Goal: Task Accomplishment & Management: Complete application form

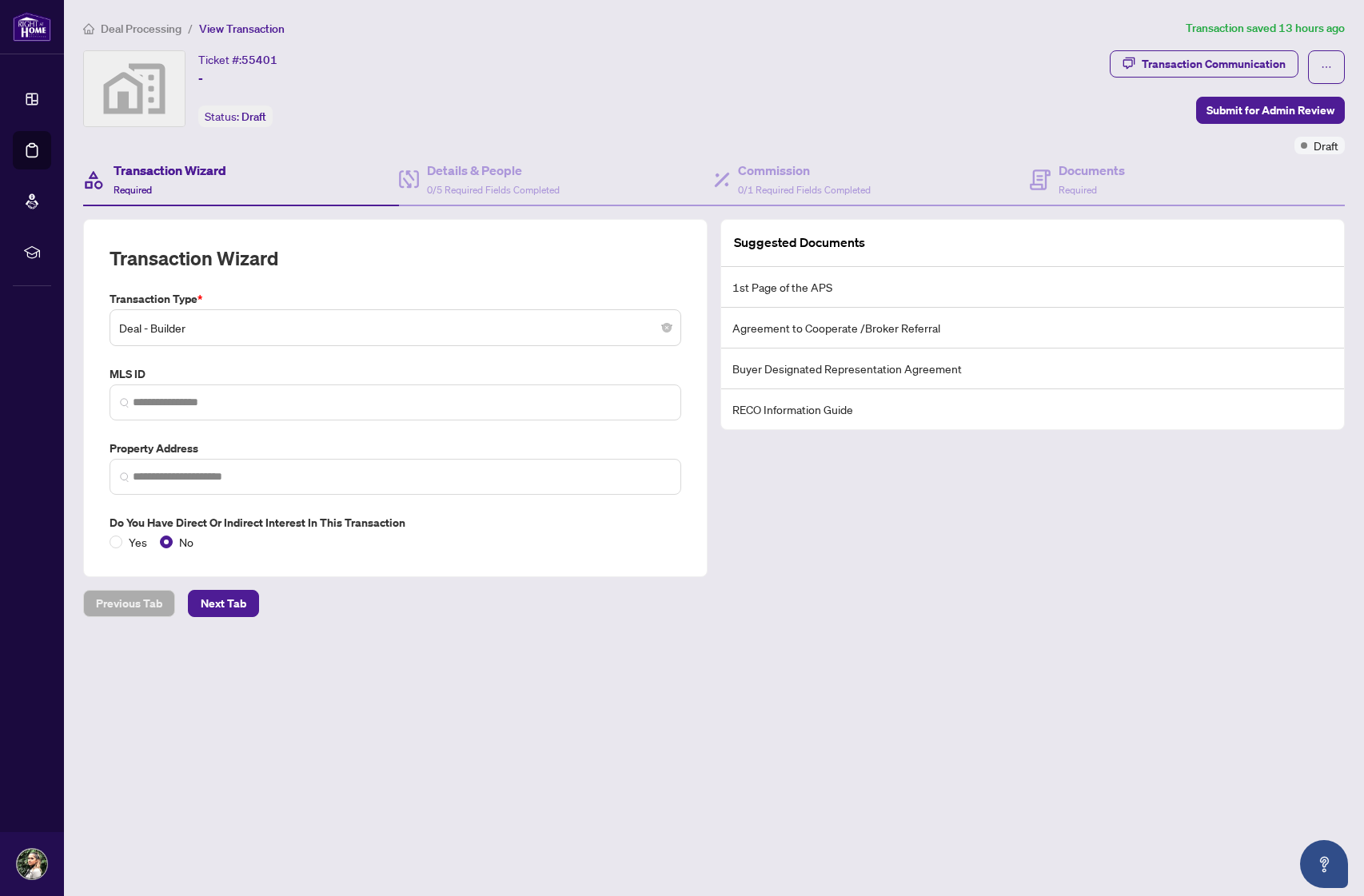
click at [167, 27] on span "Deal Processing" at bounding box center [141, 29] width 81 height 15
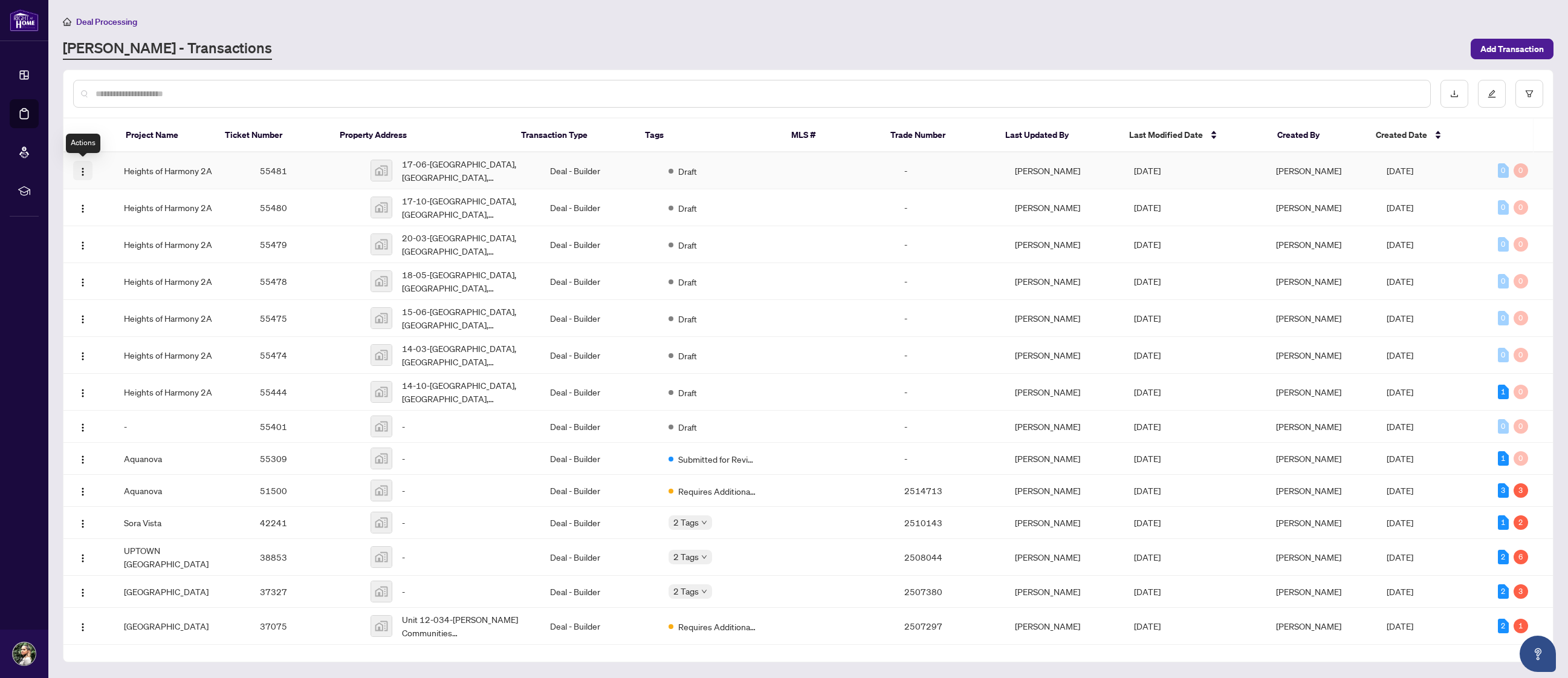
click at [78, 173] on img "button" at bounding box center [83, 172] width 10 height 10
click at [113, 190] on span "View Transaction" at bounding box center [140, 194] width 115 height 14
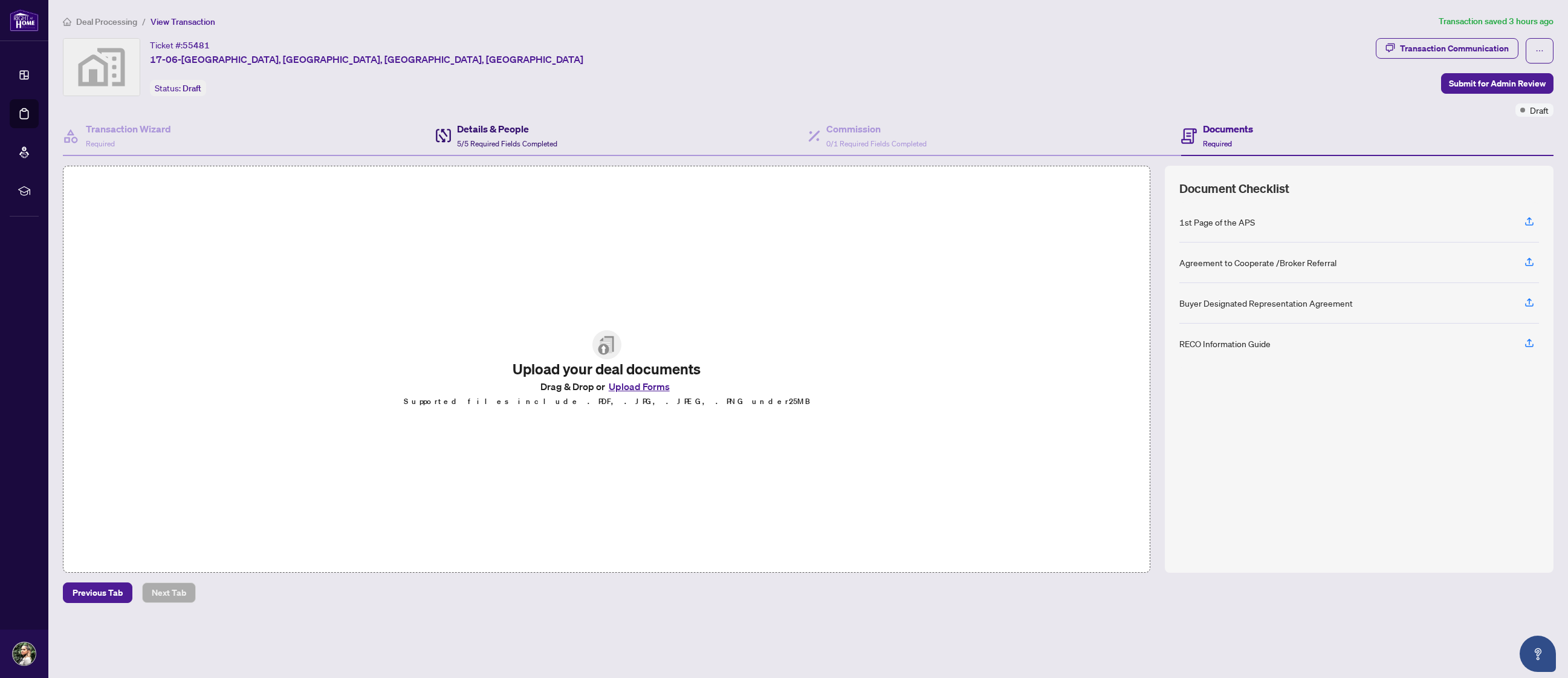
click at [455, 133] on div "Details & People 5/5 Required Fields Completed" at bounding box center [496, 136] width 121 height 28
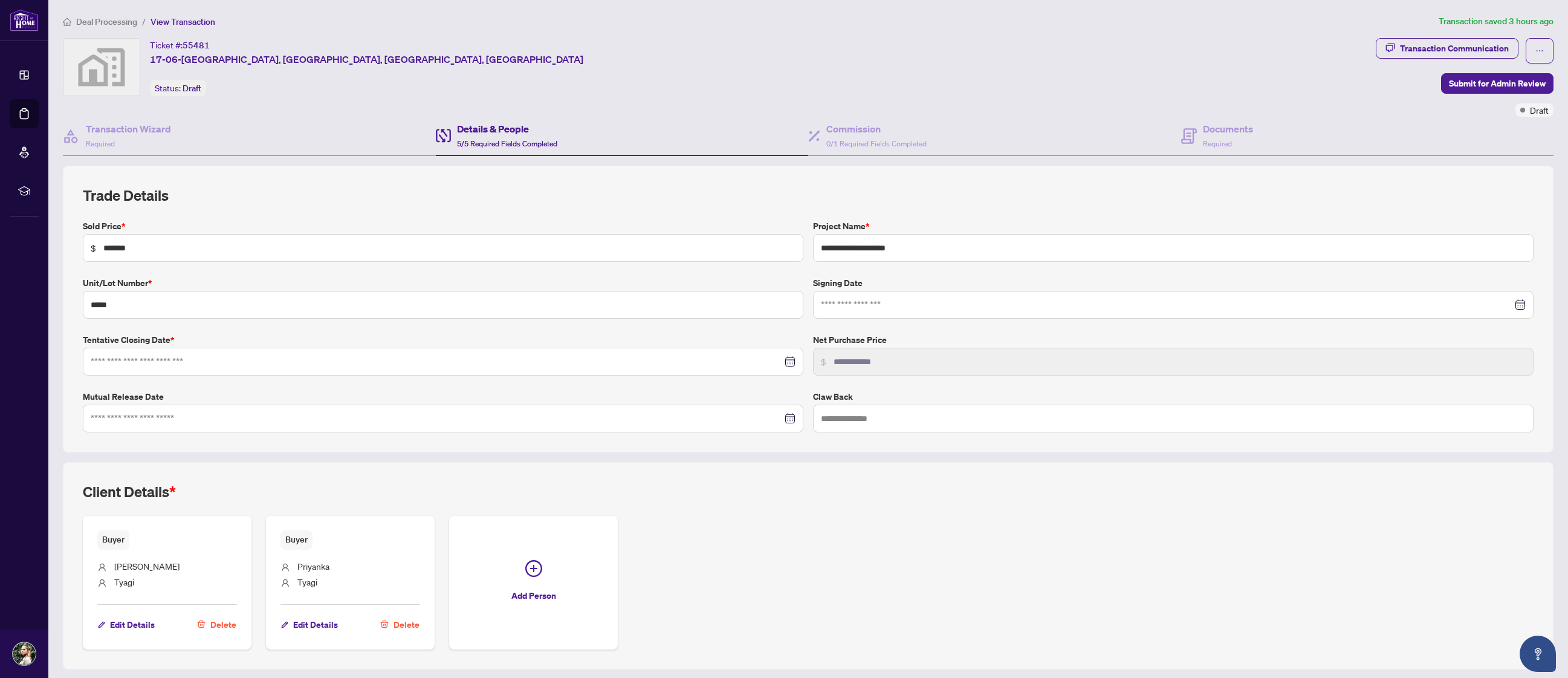
type input "**********"
click at [874, 130] on h4 "Commission" at bounding box center [876, 129] width 100 height 15
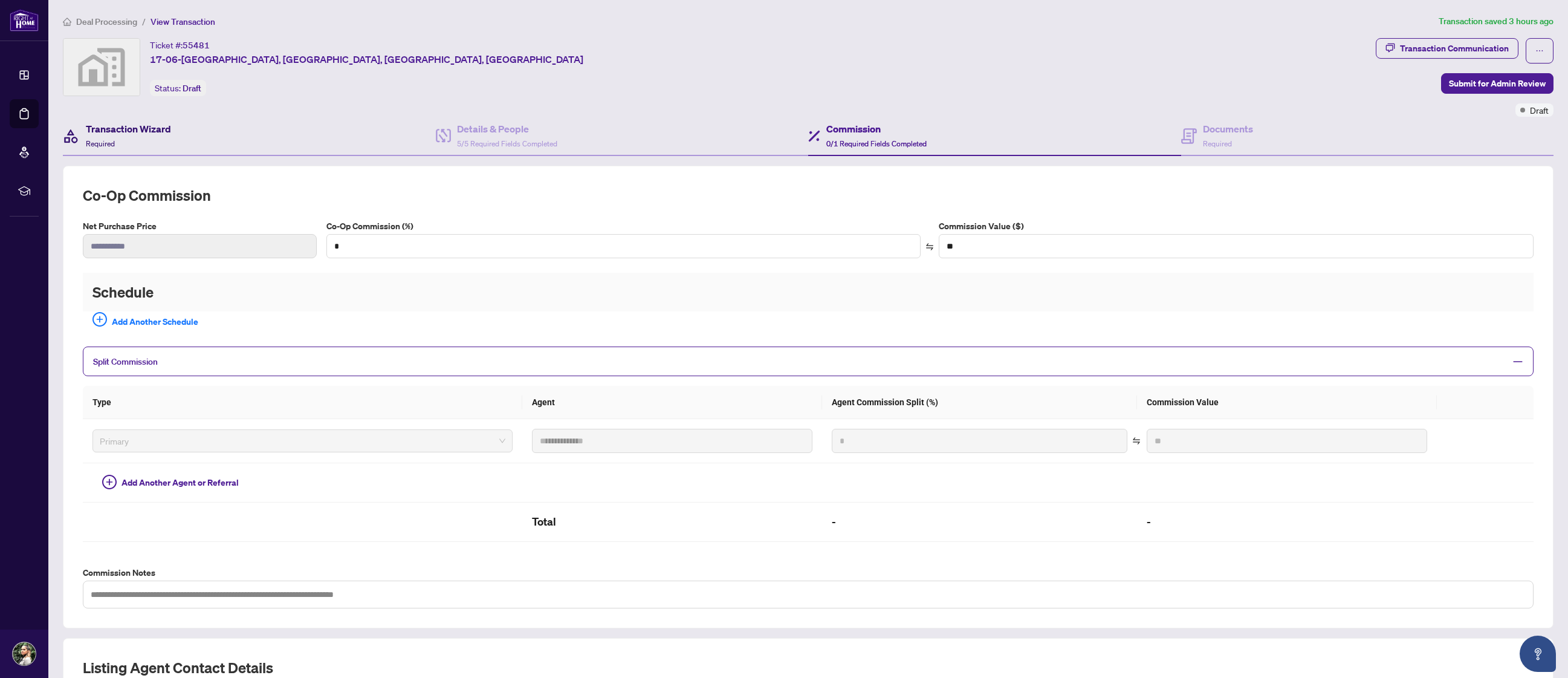
click at [133, 134] on h4 "Transaction Wizard" at bounding box center [128, 129] width 85 height 15
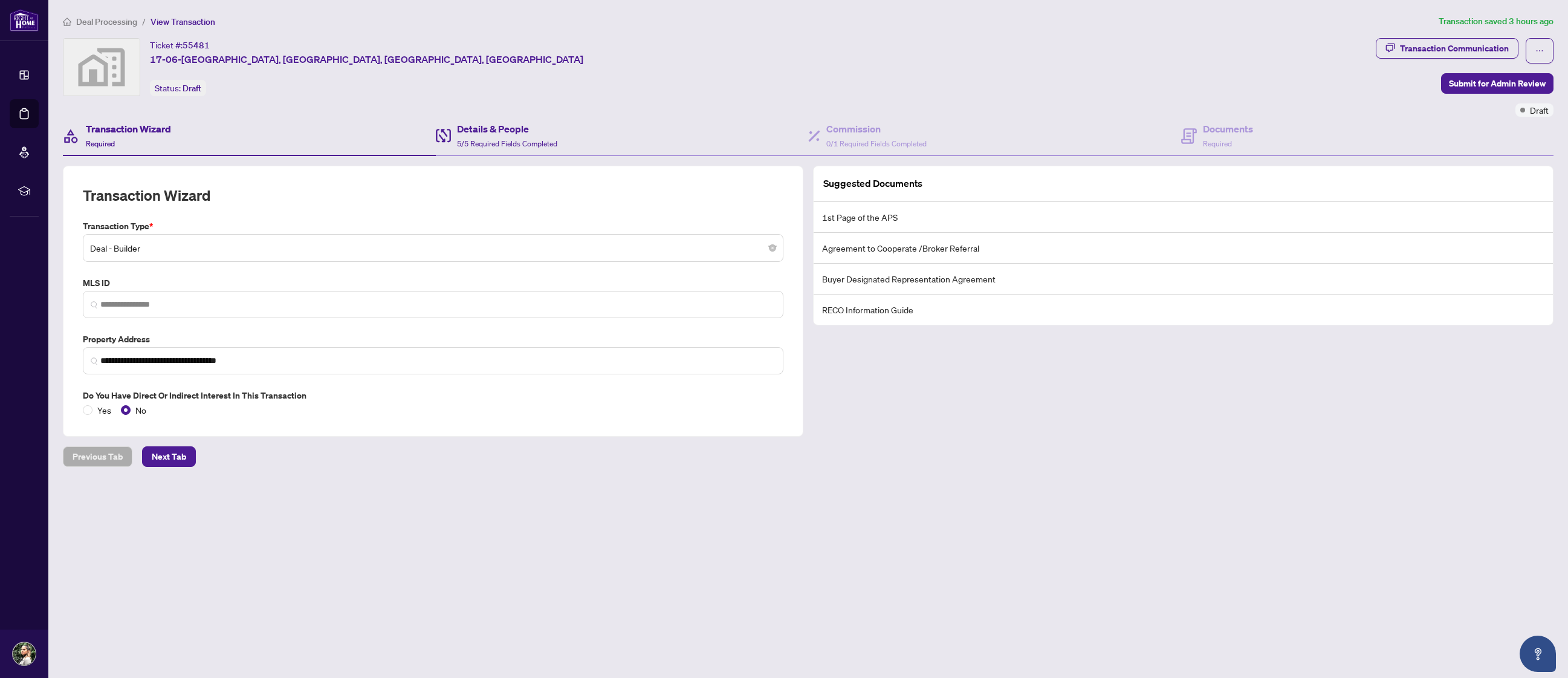
click at [571, 131] on div "Details & People 5/5 Required Fields Completed" at bounding box center [622, 136] width 373 height 39
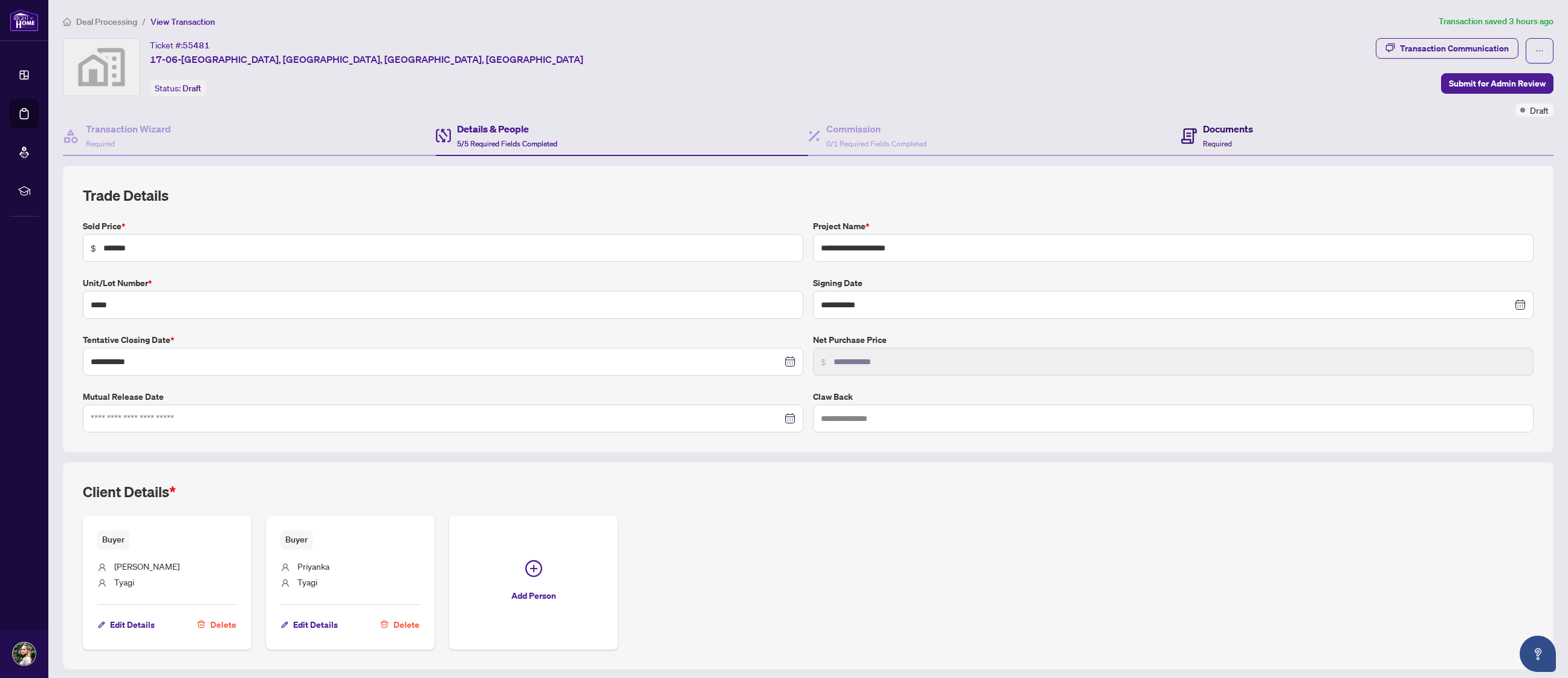
click at [1031, 144] on div "Documents Required" at bounding box center [1227, 136] width 50 height 28
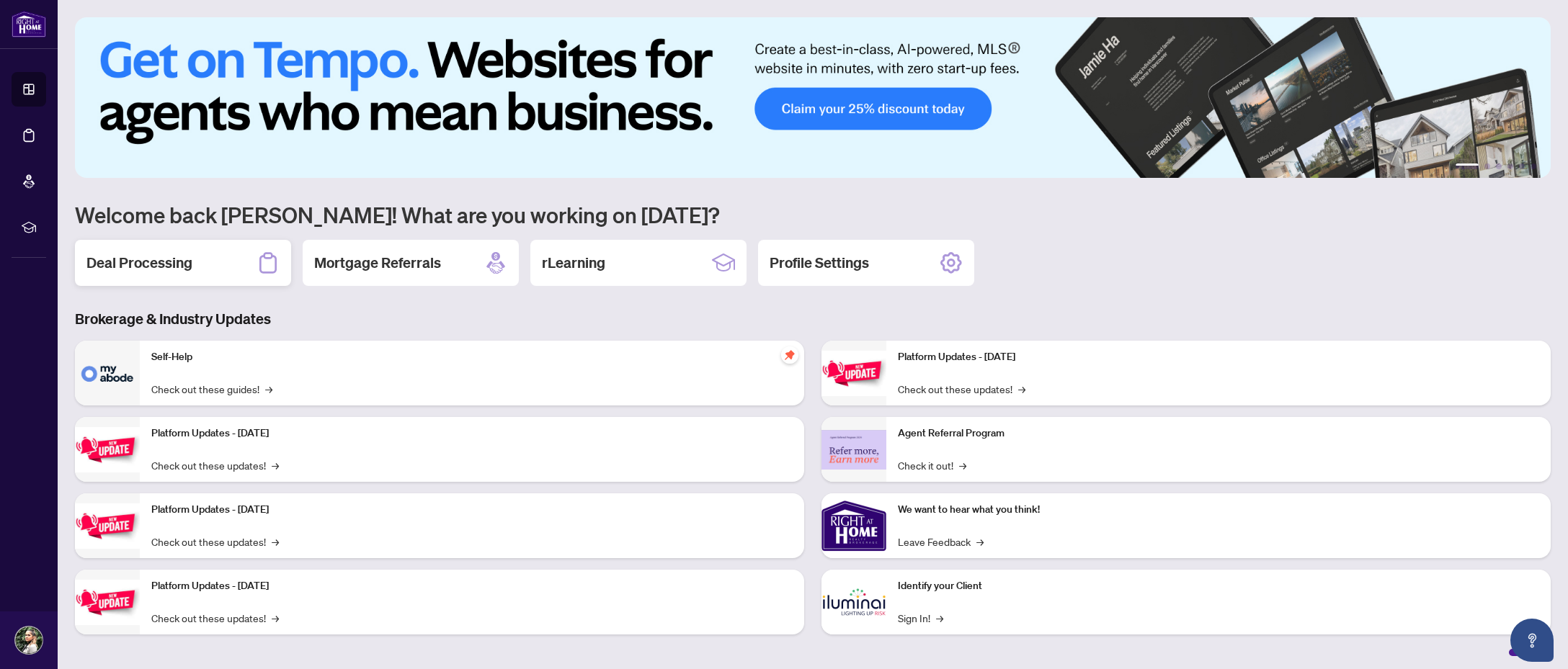
click at [231, 263] on div "Deal Processing" at bounding box center [183, 263] width 216 height 46
